Goal: Use online tool/utility: Use online tool/utility

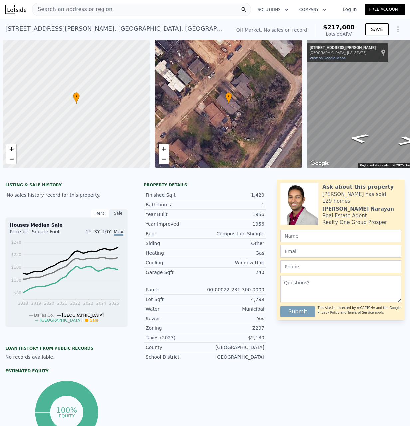
scroll to position [0, 3]
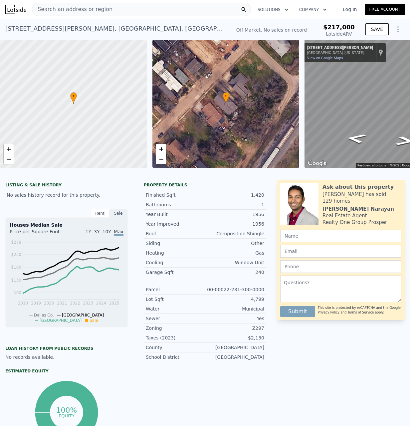
click at [57, 5] on span "Search an address or region" at bounding box center [72, 9] width 80 height 8
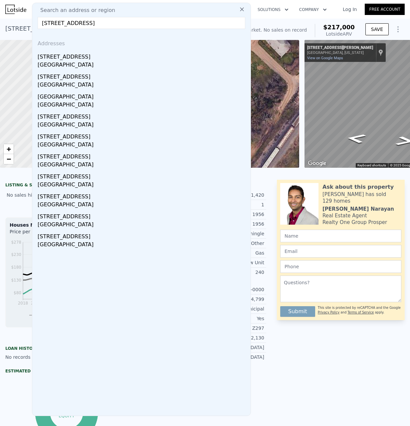
click at [92, 25] on input "[STREET_ADDRESS]" at bounding box center [142, 23] width 208 height 12
paste input "[STREET_ADDRESS]"
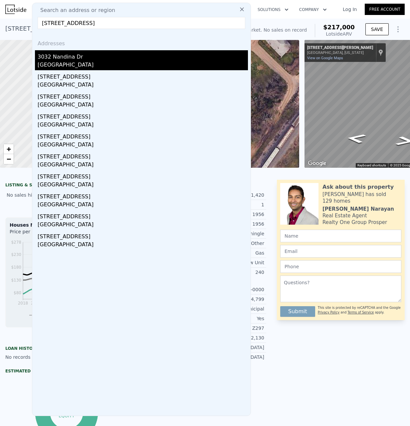
type input "[STREET_ADDRESS]"
click at [60, 59] on div "3032 Nandina Dr" at bounding box center [143, 55] width 210 height 11
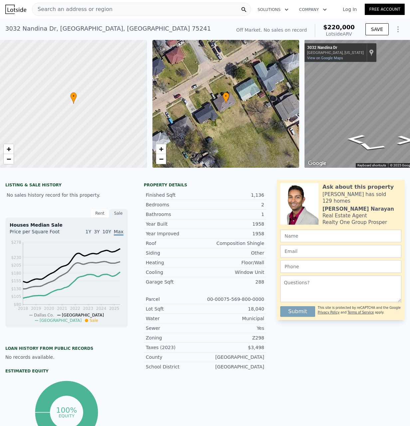
click at [394, 28] on icon "Show Options" at bounding box center [398, 29] width 8 height 8
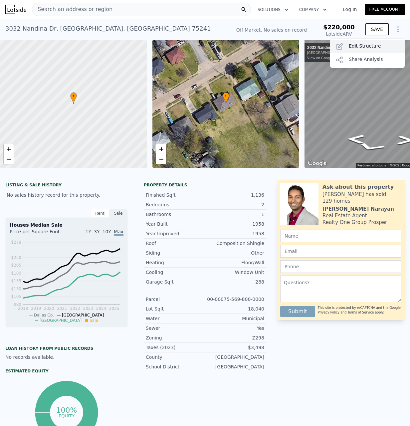
click at [357, 46] on div "Edit Structure" at bounding box center [367, 46] width 74 height 13
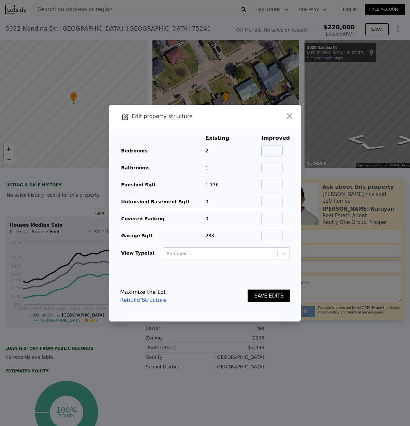
click at [274, 145] on input "text" at bounding box center [271, 150] width 21 height 11
type input "3"
click at [269, 297] on button "SAVE EDITS" at bounding box center [268, 295] width 43 height 13
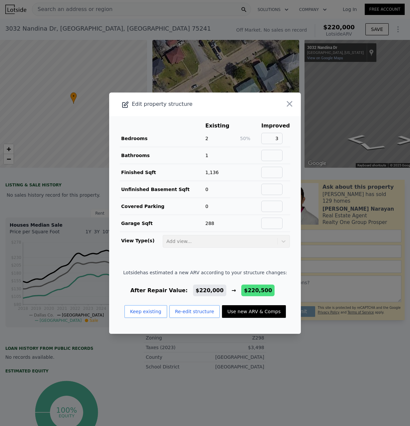
click at [245, 312] on button "Use new ARV & Comps" at bounding box center [254, 311] width 64 height 13
type input "$ 220,500"
type input "$ 30,471"
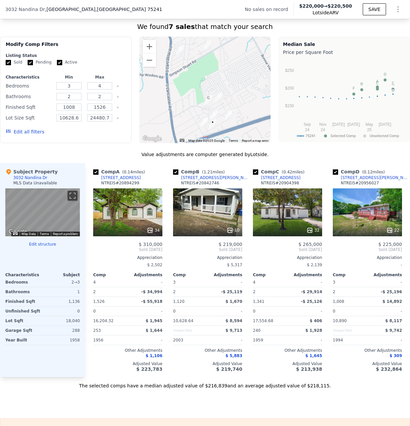
scroll to position [503, 0]
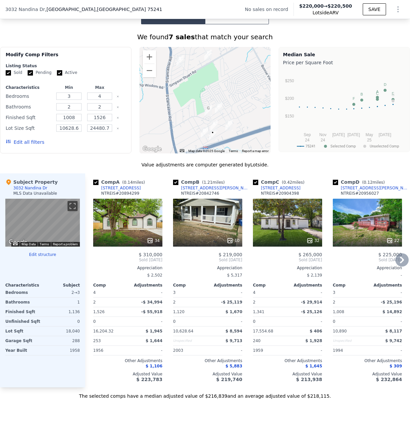
type input "$ 220,000"
type input "$ 29,999"
click at [221, 238] on div "10" at bounding box center [207, 223] width 69 height 48
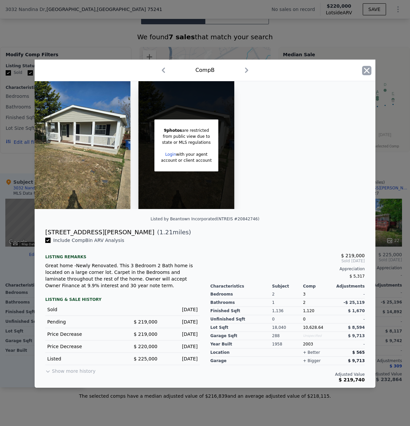
click at [365, 71] on icon "button" at bounding box center [366, 70] width 9 height 9
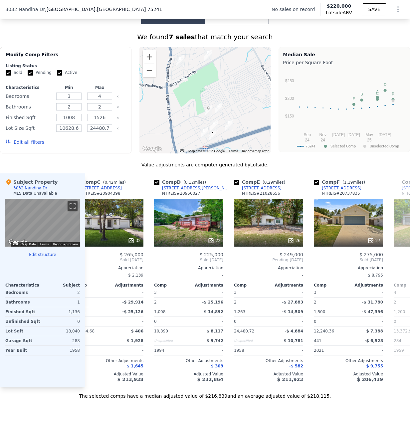
scroll to position [0, 180]
